Goal: Transaction & Acquisition: Purchase product/service

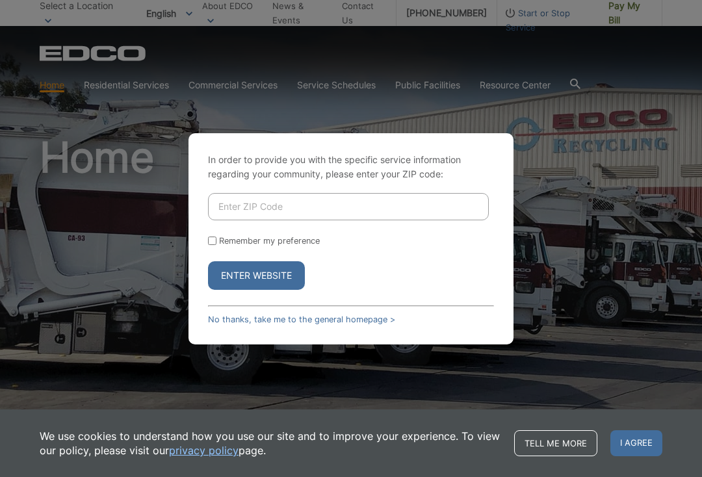
click at [447, 209] on input "Enter ZIP Code" at bounding box center [348, 206] width 281 height 27
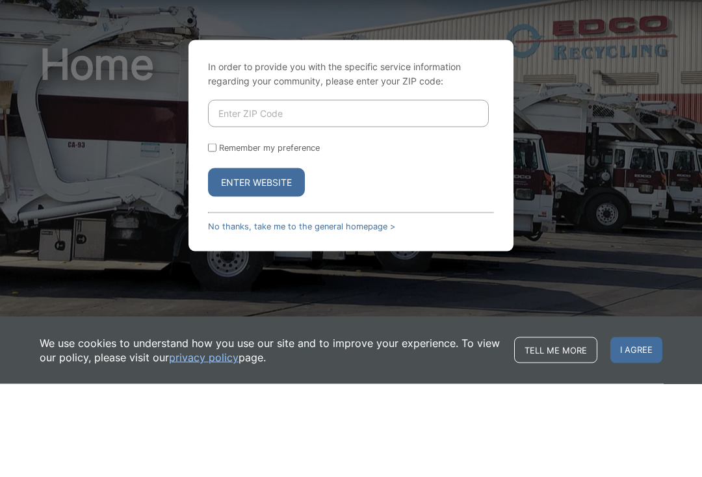
type input "92020"
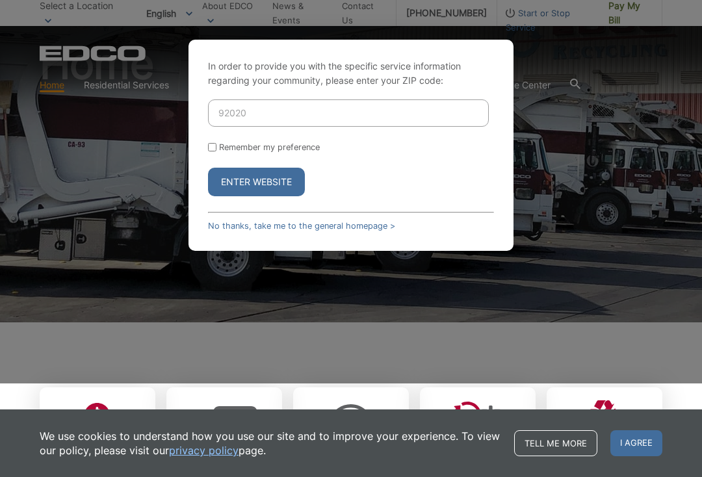
click at [217, 152] on input "Remember my preference" at bounding box center [212, 147] width 8 height 8
checkbox input "true"
click at [289, 196] on button "Enter Website" at bounding box center [256, 182] width 97 height 29
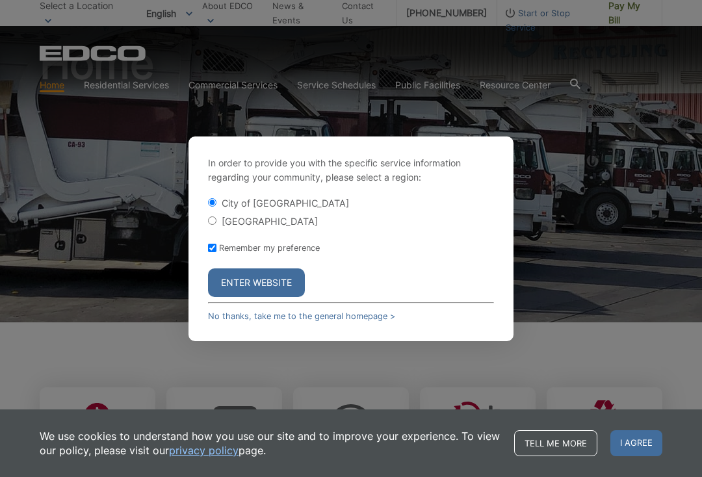
click at [283, 276] on form "City of El Cajon El Cajon County Remember my preference Enter Website" at bounding box center [351, 246] width 286 height 101
click at [283, 289] on button "Enter Website" at bounding box center [256, 283] width 97 height 29
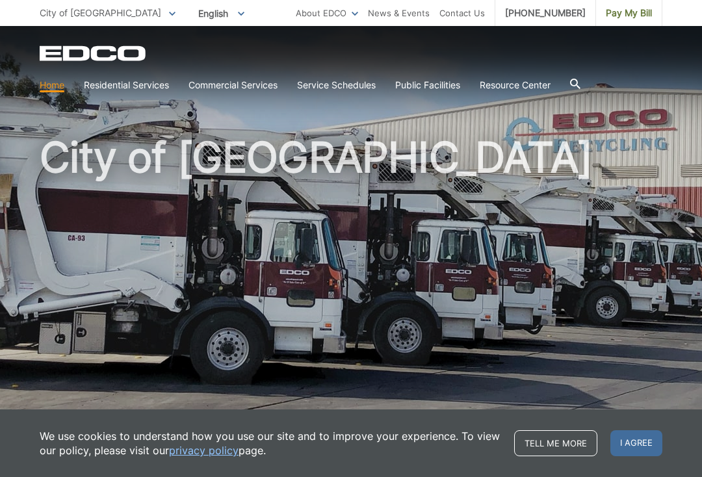
click at [404, 325] on h1 "City of [GEOGRAPHIC_DATA]" at bounding box center [351, 280] width 623 height 286
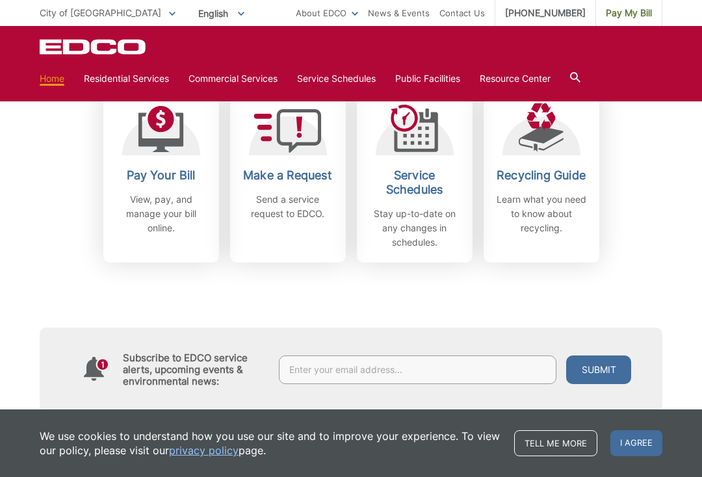
scroll to position [388, 0]
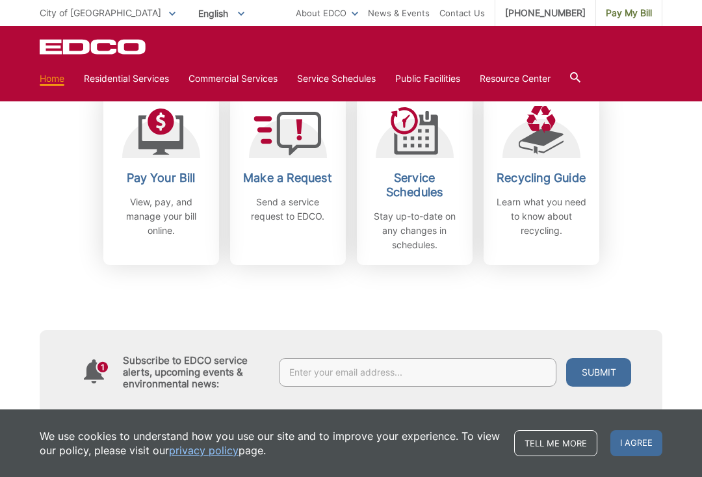
click at [173, 181] on h2 "Pay Your Bill" at bounding box center [161, 178] width 96 height 14
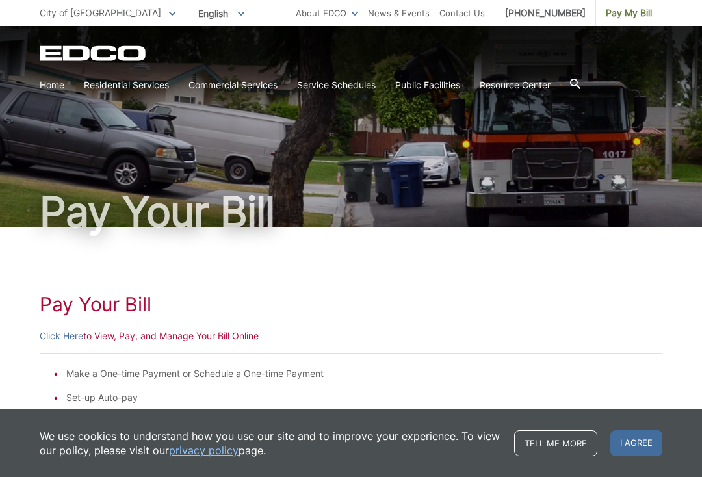
click at [73, 341] on link "Click Here" at bounding box center [62, 336] width 44 height 14
